Goal: Share content

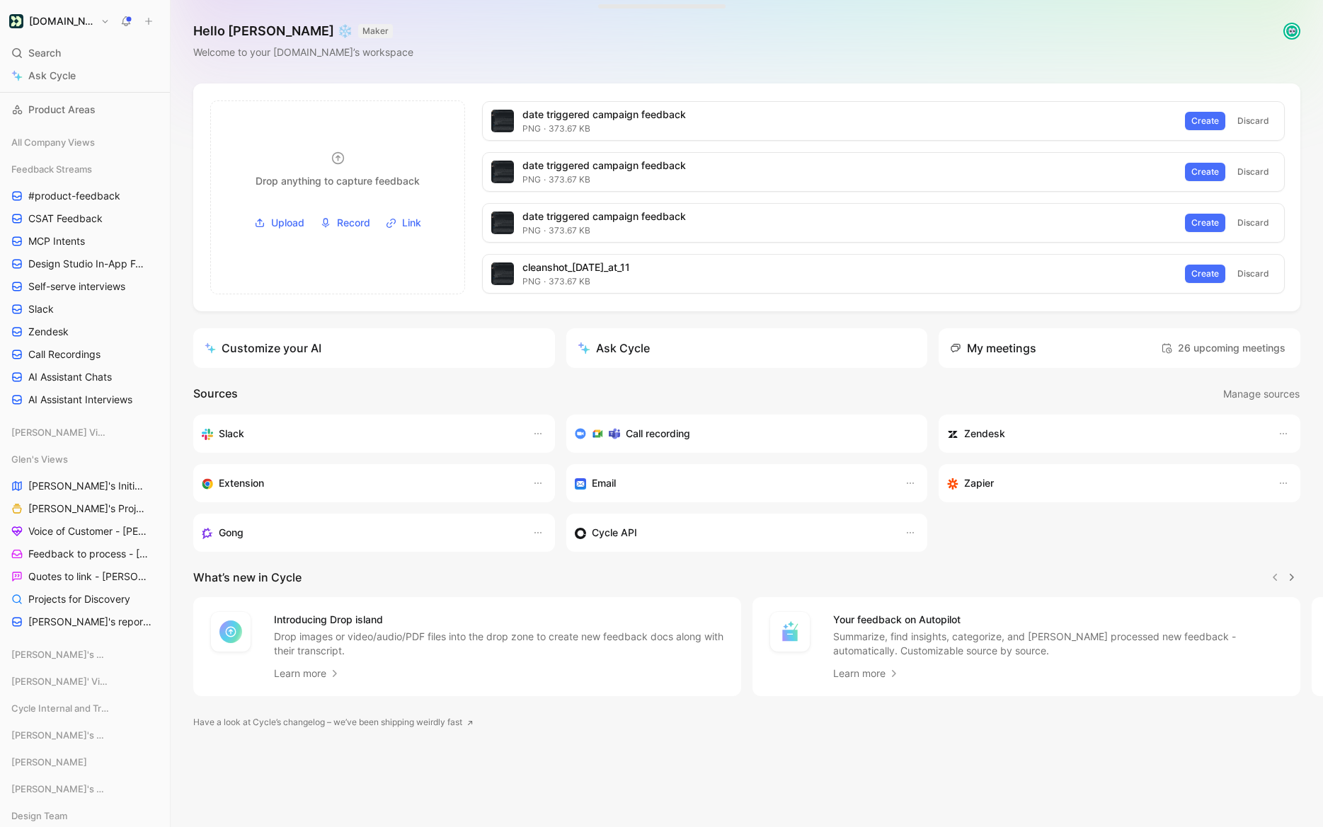
scroll to position [152, 0]
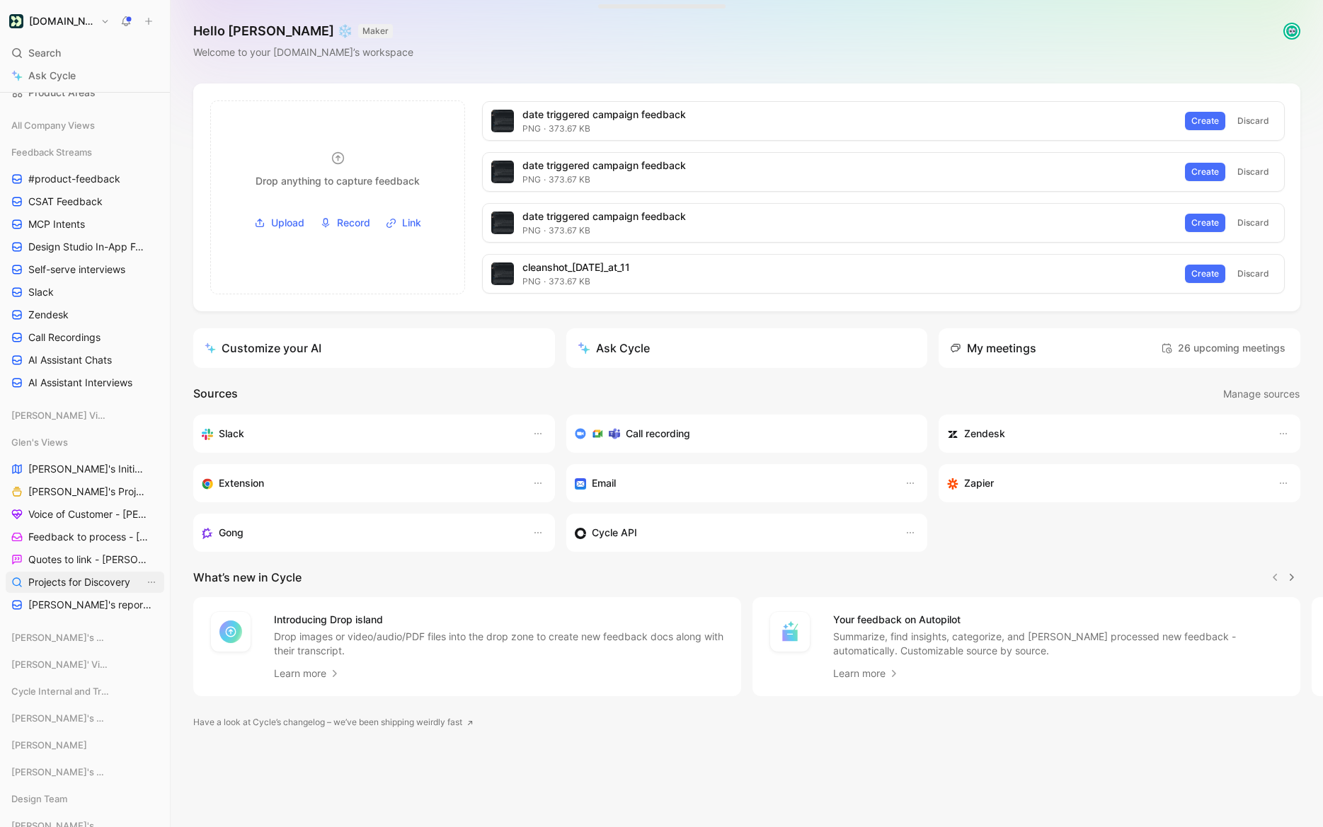
click at [88, 579] on span "Projects for Discovery" at bounding box center [79, 582] width 102 height 14
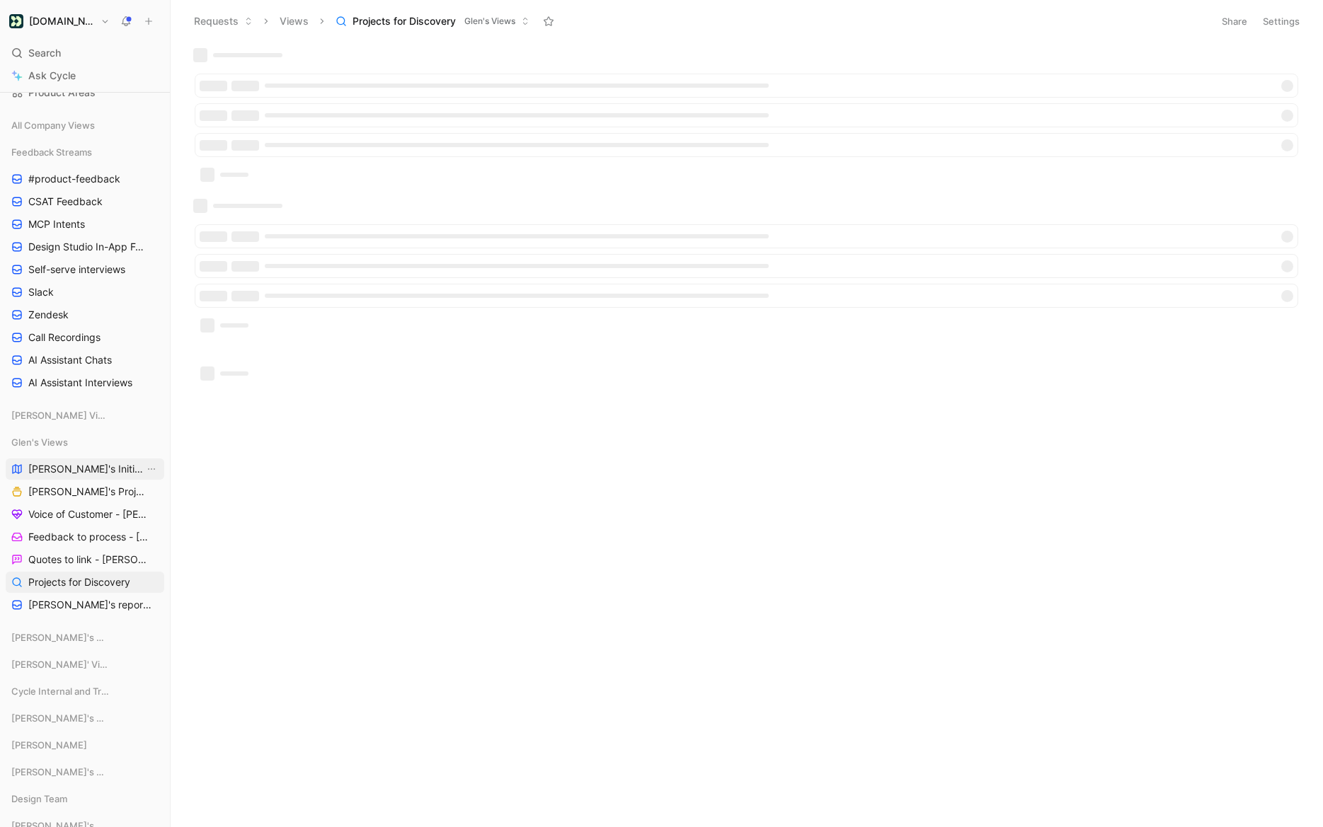
click at [57, 464] on span "[PERSON_NAME]'s Initiatives" at bounding box center [86, 469] width 116 height 14
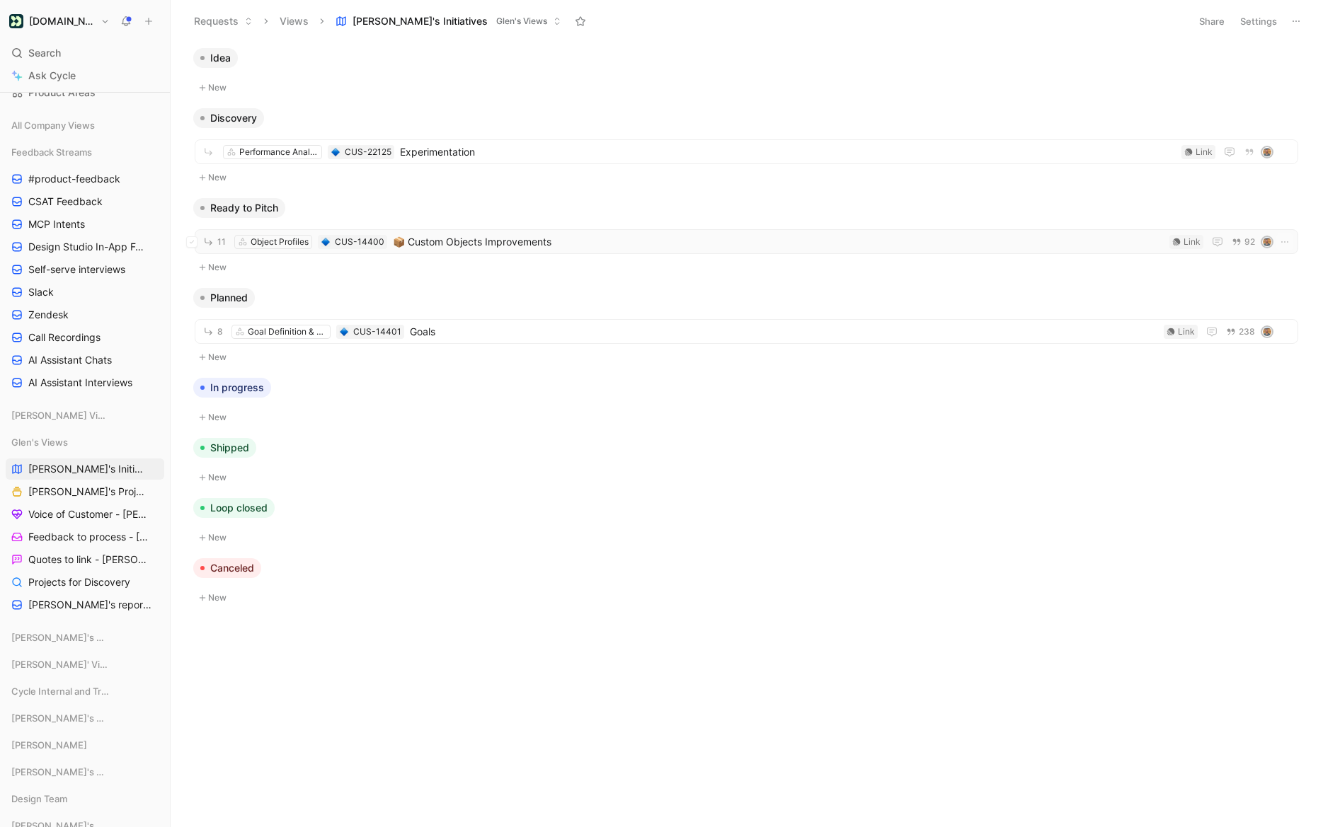
click at [501, 239] on span "📦 Custom Objects Improvements" at bounding box center [778, 242] width 771 height 17
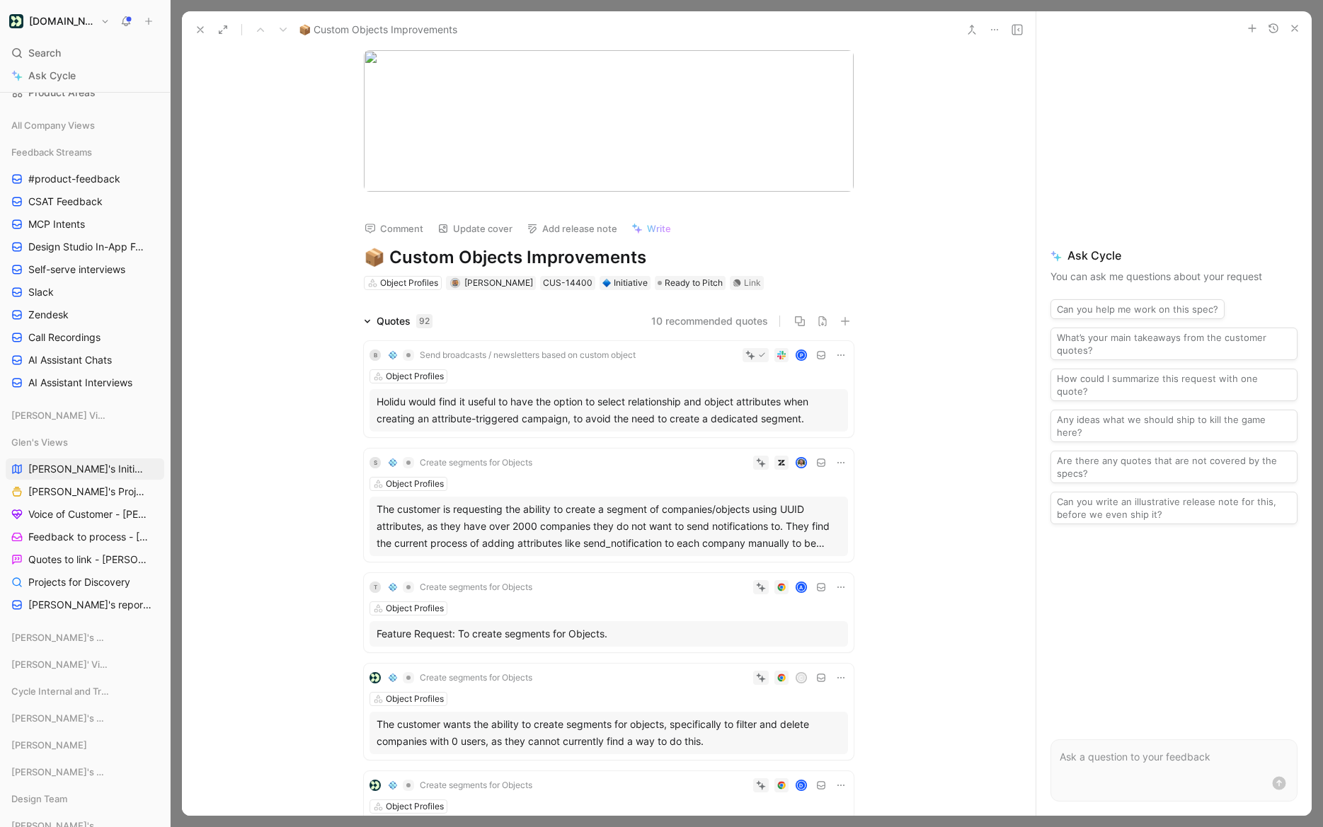
click at [999, 29] on icon at bounding box center [994, 29] width 11 height 11
click at [1005, 74] on div "Copy link" at bounding box center [1065, 80] width 161 height 21
